Goal: Navigation & Orientation: Find specific page/section

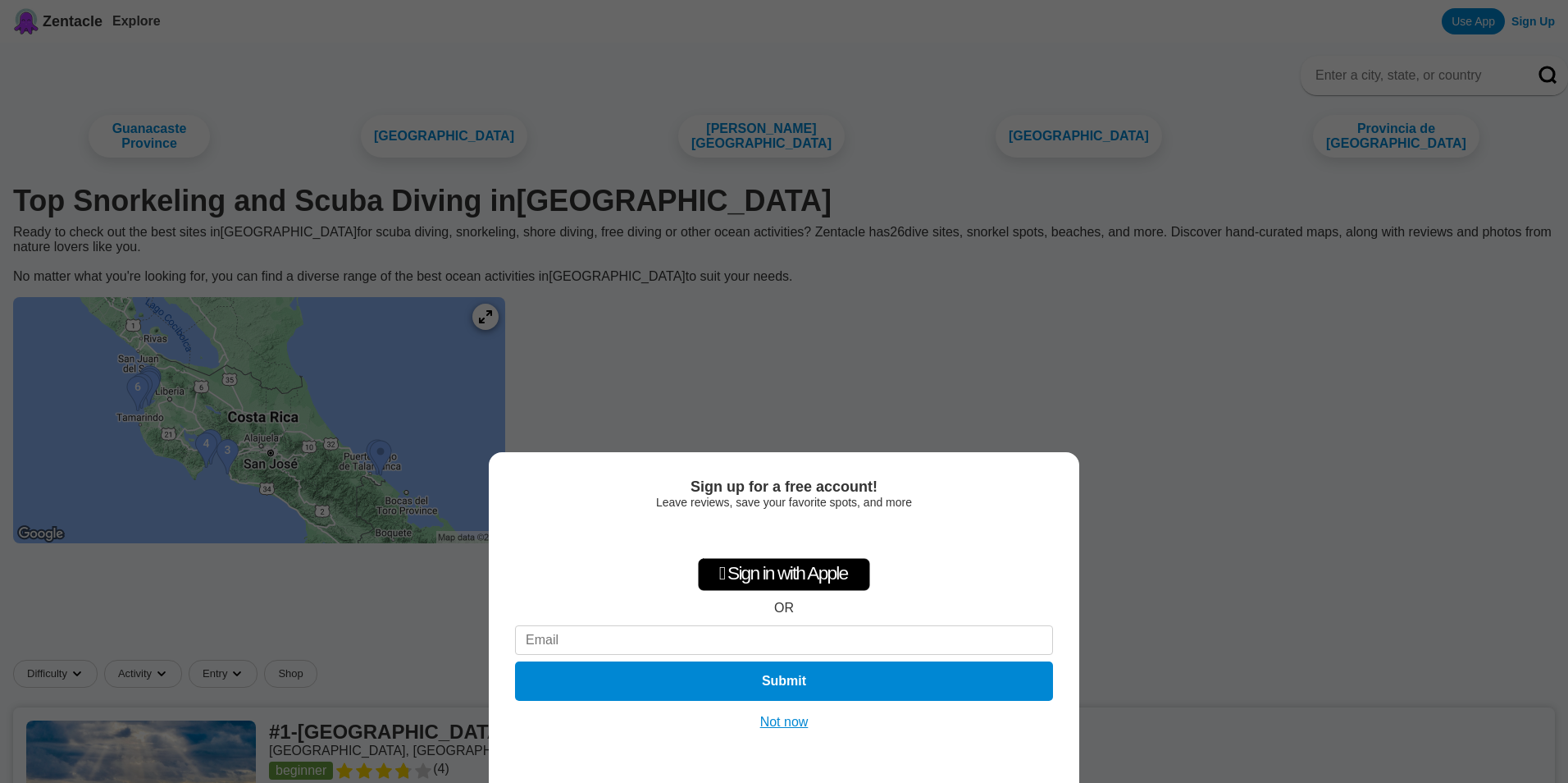
click at [786, 726] on button "Not now" at bounding box center [784, 722] width 58 height 16
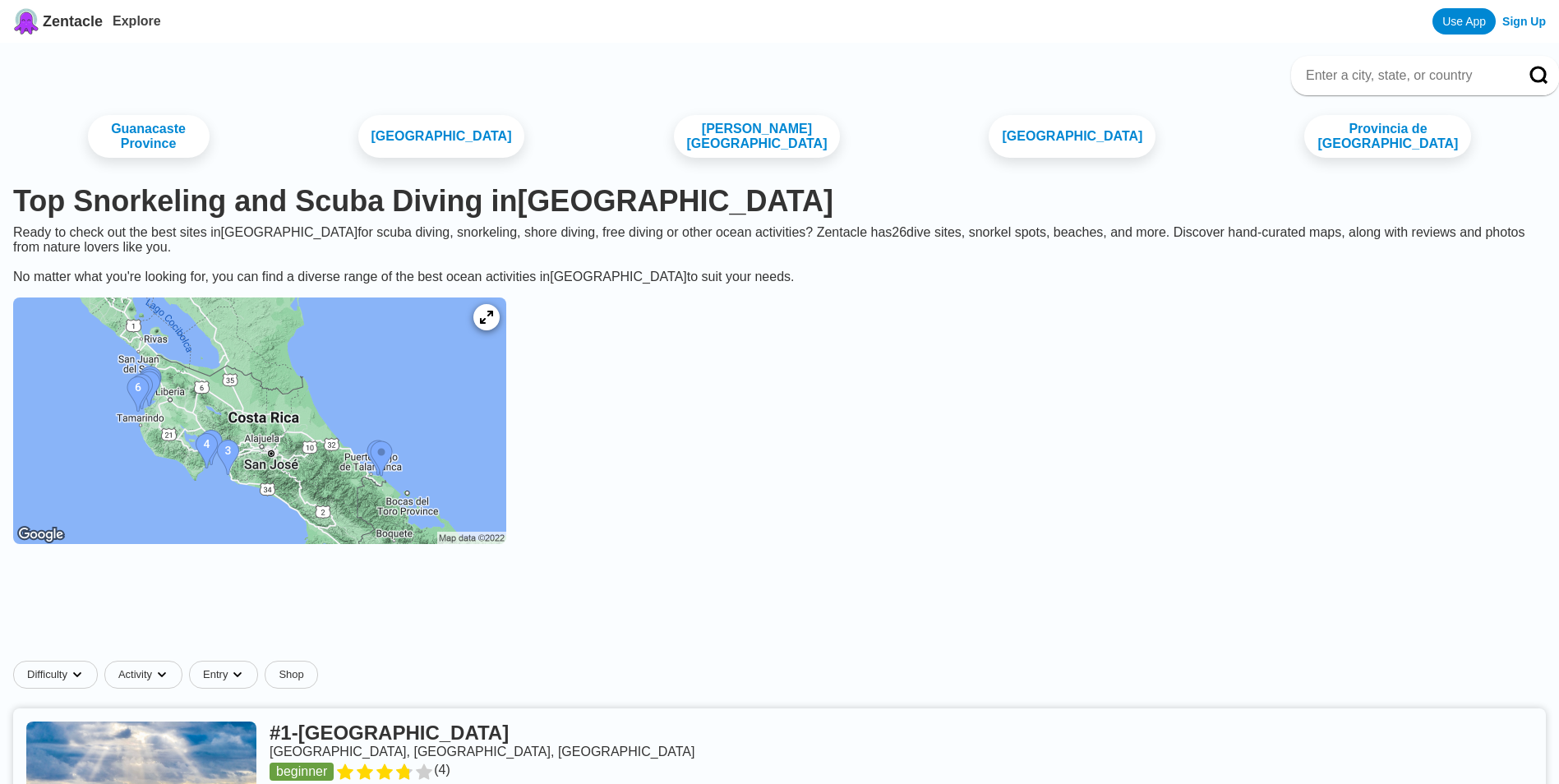
click at [421, 396] on img at bounding box center [260, 420] width 493 height 246
click at [364, 457] on img at bounding box center [260, 420] width 493 height 246
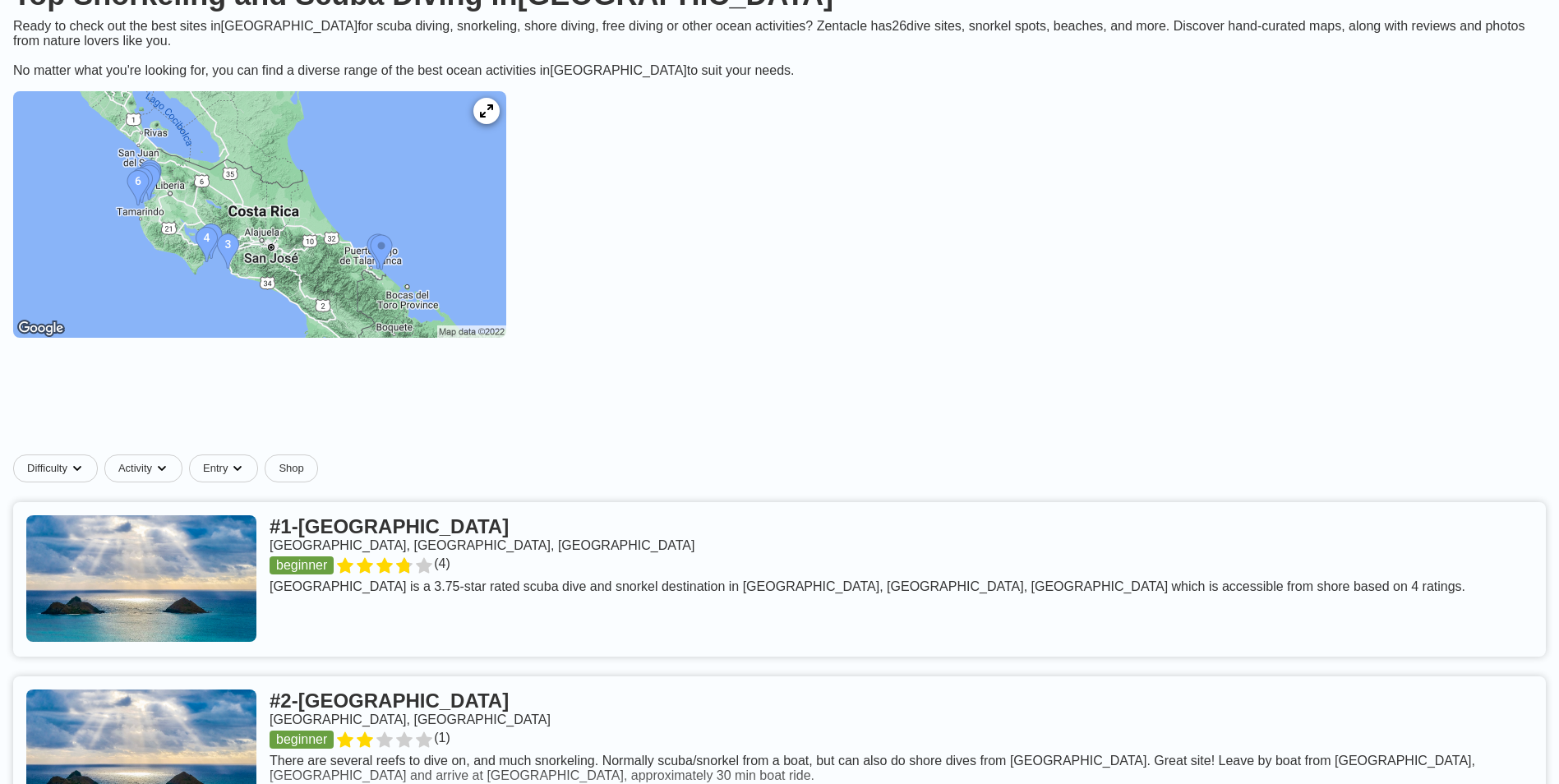
scroll to position [246, 0]
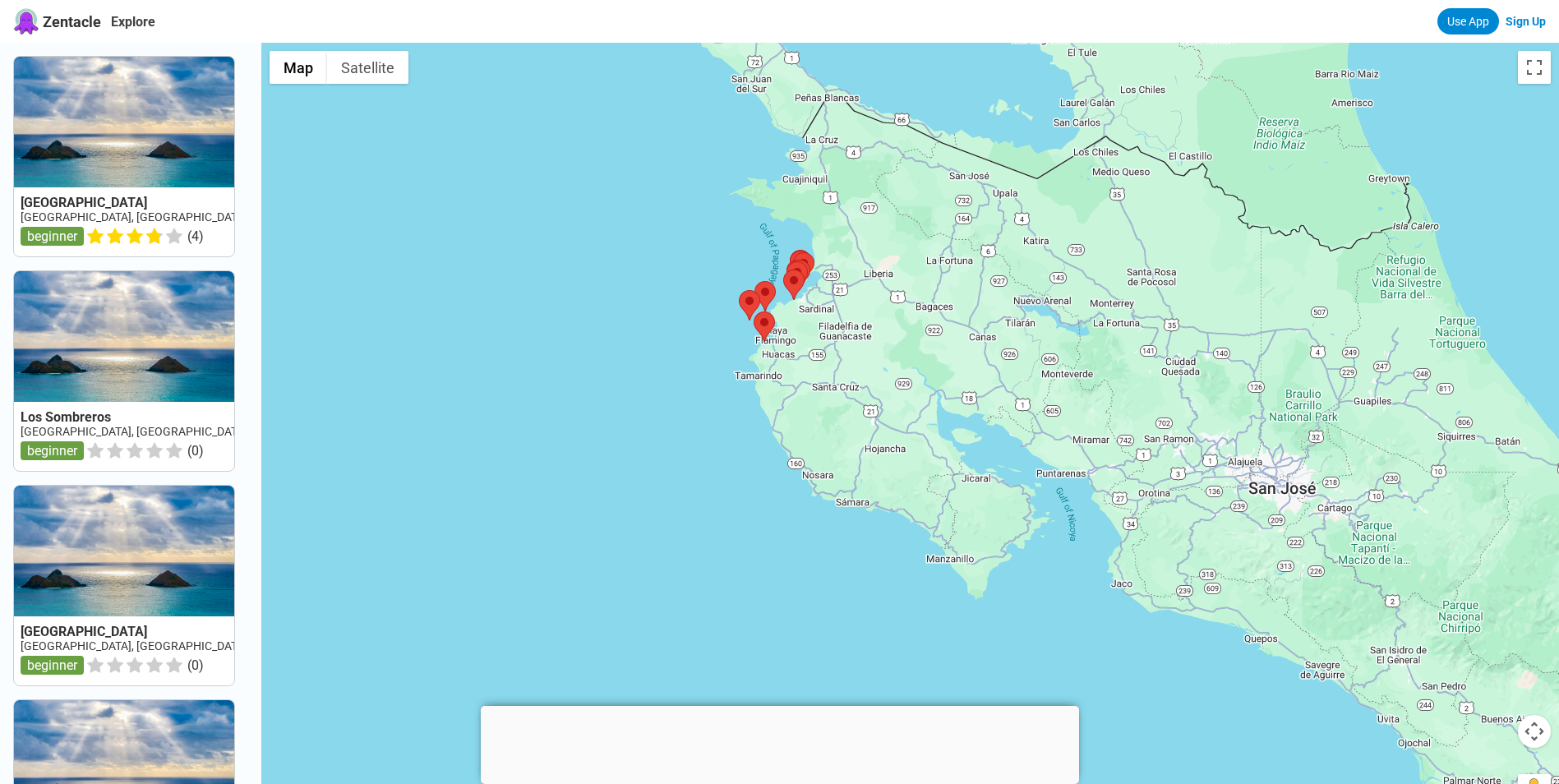
drag, startPoint x: 768, startPoint y: 414, endPoint x: 591, endPoint y: 315, distance: 202.8
click at [598, 305] on div at bounding box center [910, 435] width 1298 height 784
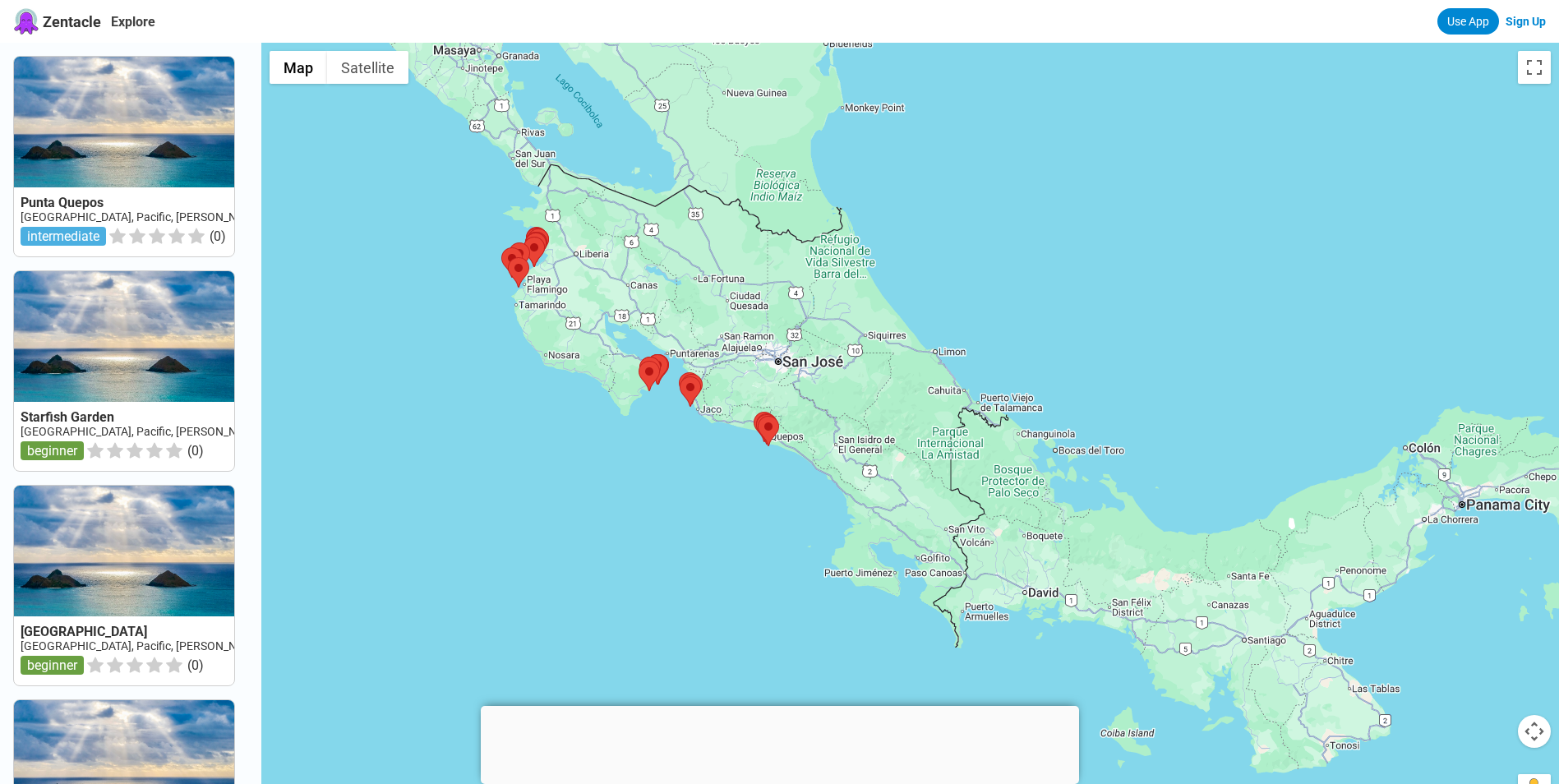
drag, startPoint x: 565, startPoint y: 295, endPoint x: 461, endPoint y: 259, distance: 110.1
click at [461, 259] on div at bounding box center [910, 435] width 1298 height 784
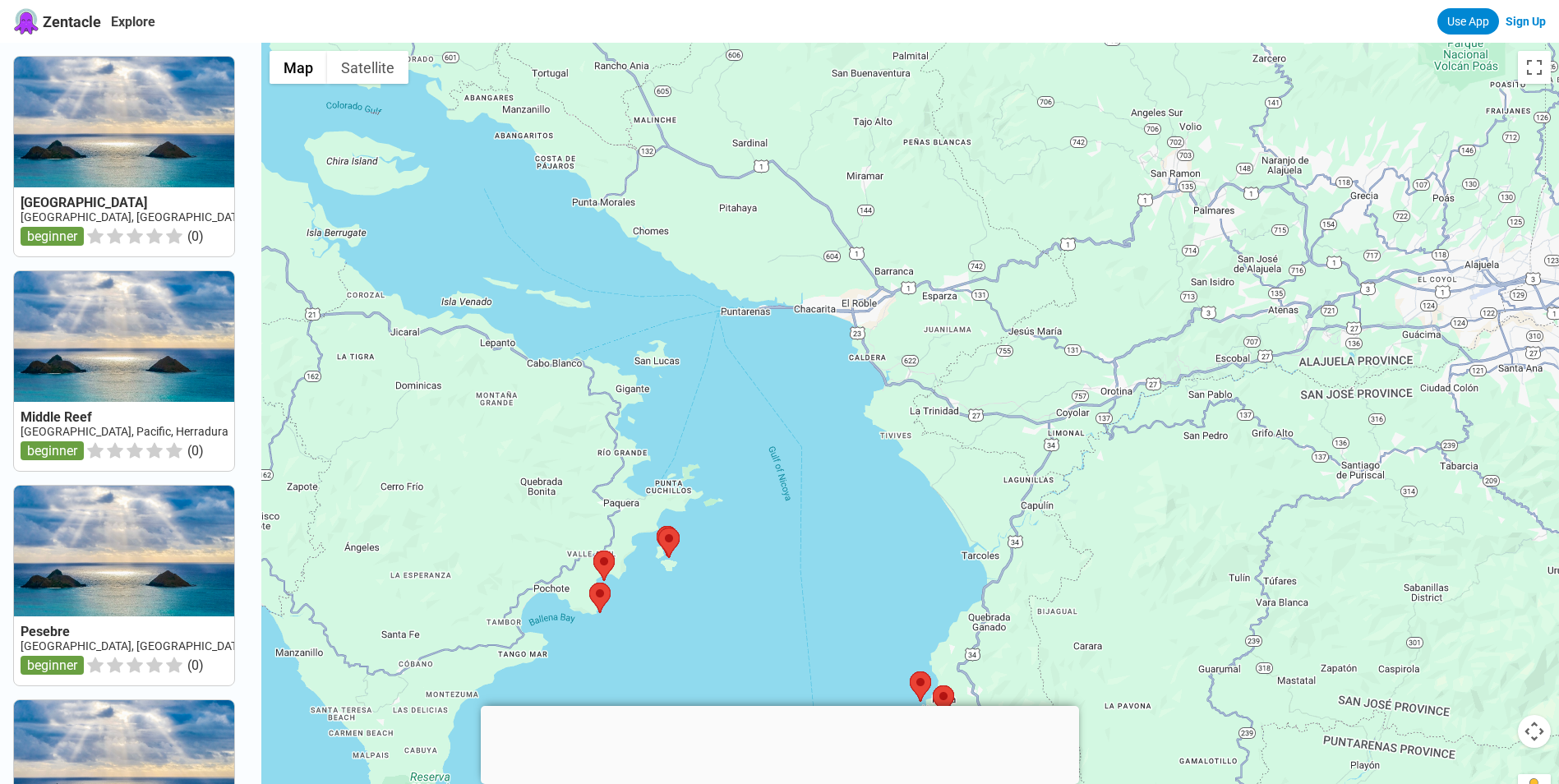
drag, startPoint x: 547, startPoint y: 292, endPoint x: 562, endPoint y: 606, distance: 314.4
click at [562, 606] on div at bounding box center [910, 435] width 1298 height 784
